Goal: Task Accomplishment & Management: Manage account settings

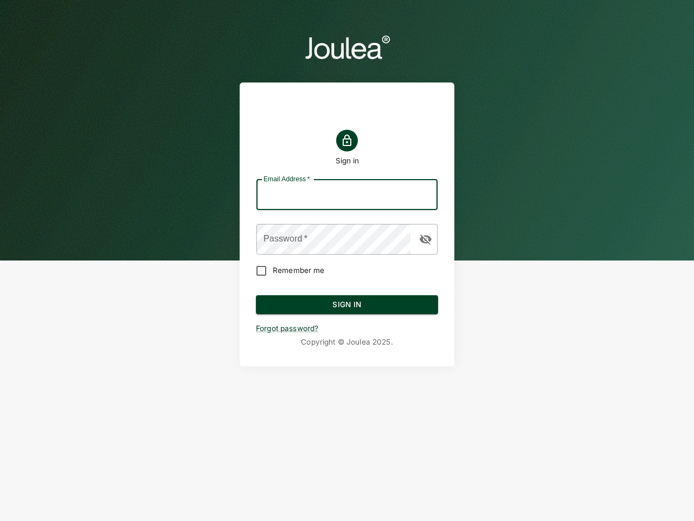
click at [347, 195] on input "Email Address   *" at bounding box center [347, 195] width 181 height 30
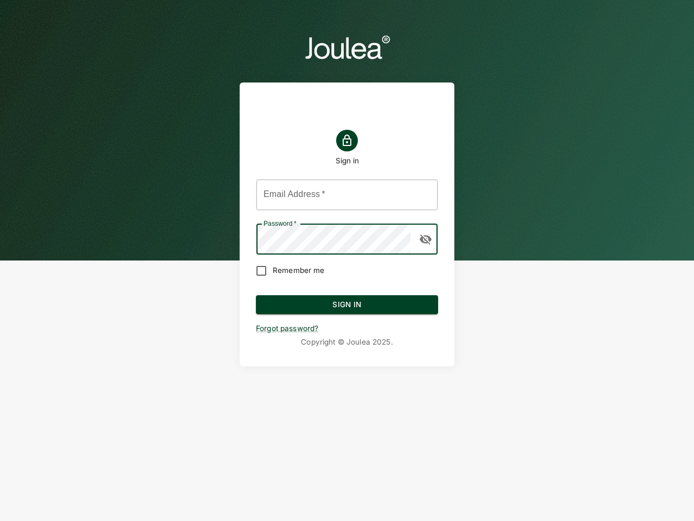
click at [426, 239] on icon "button" at bounding box center [426, 239] width 12 height 10
